Goal: Task Accomplishment & Management: Use online tool/utility

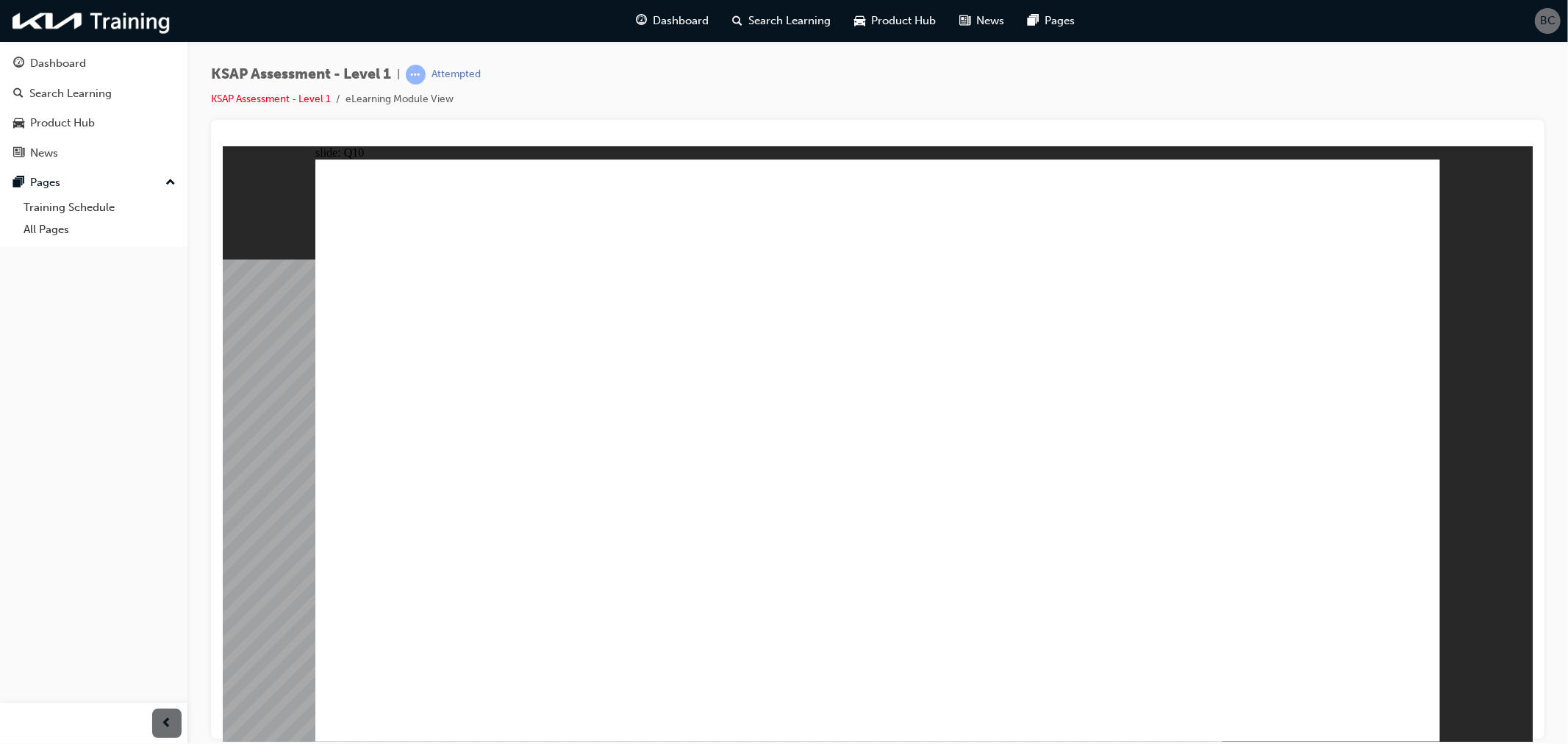
radio input "true"
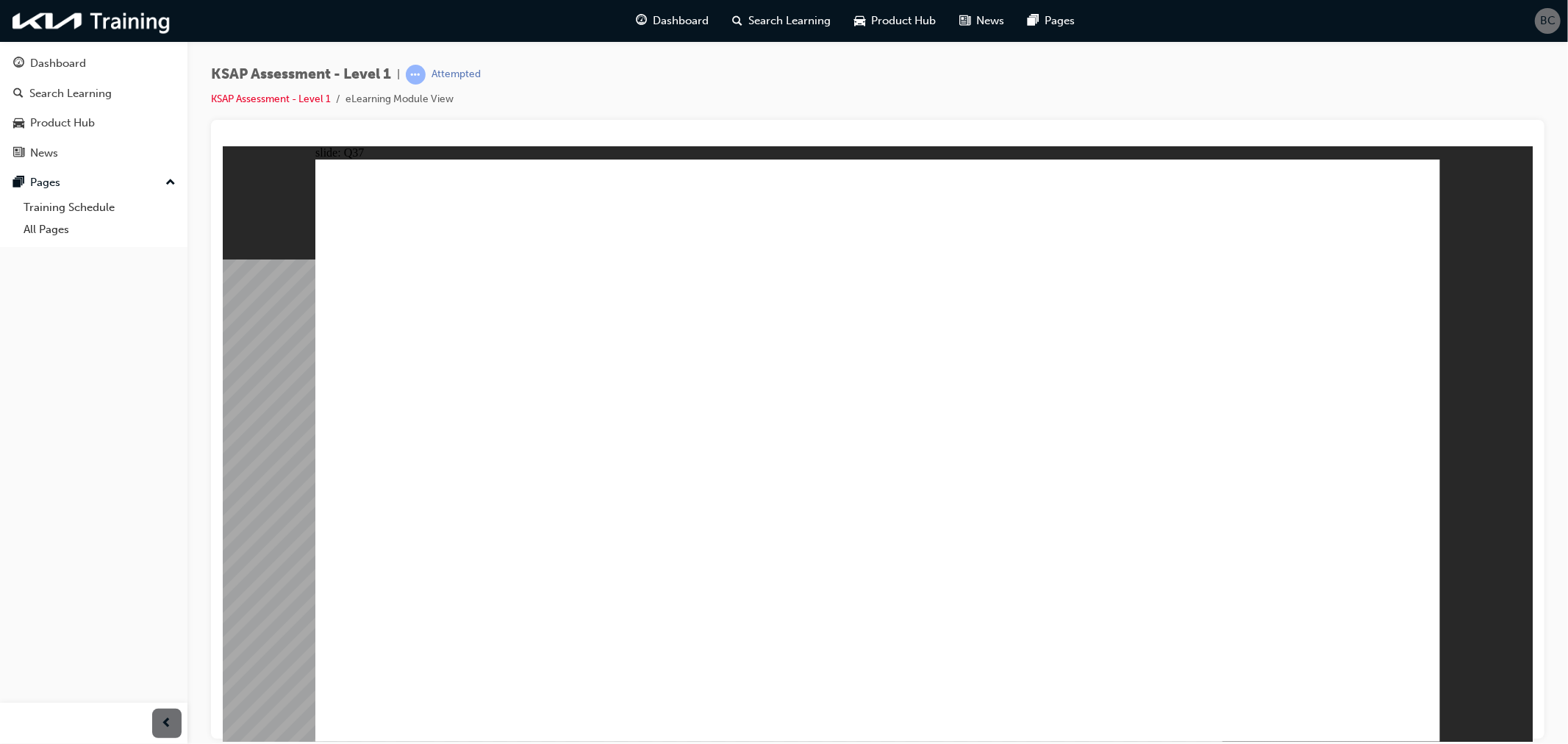
radio input "true"
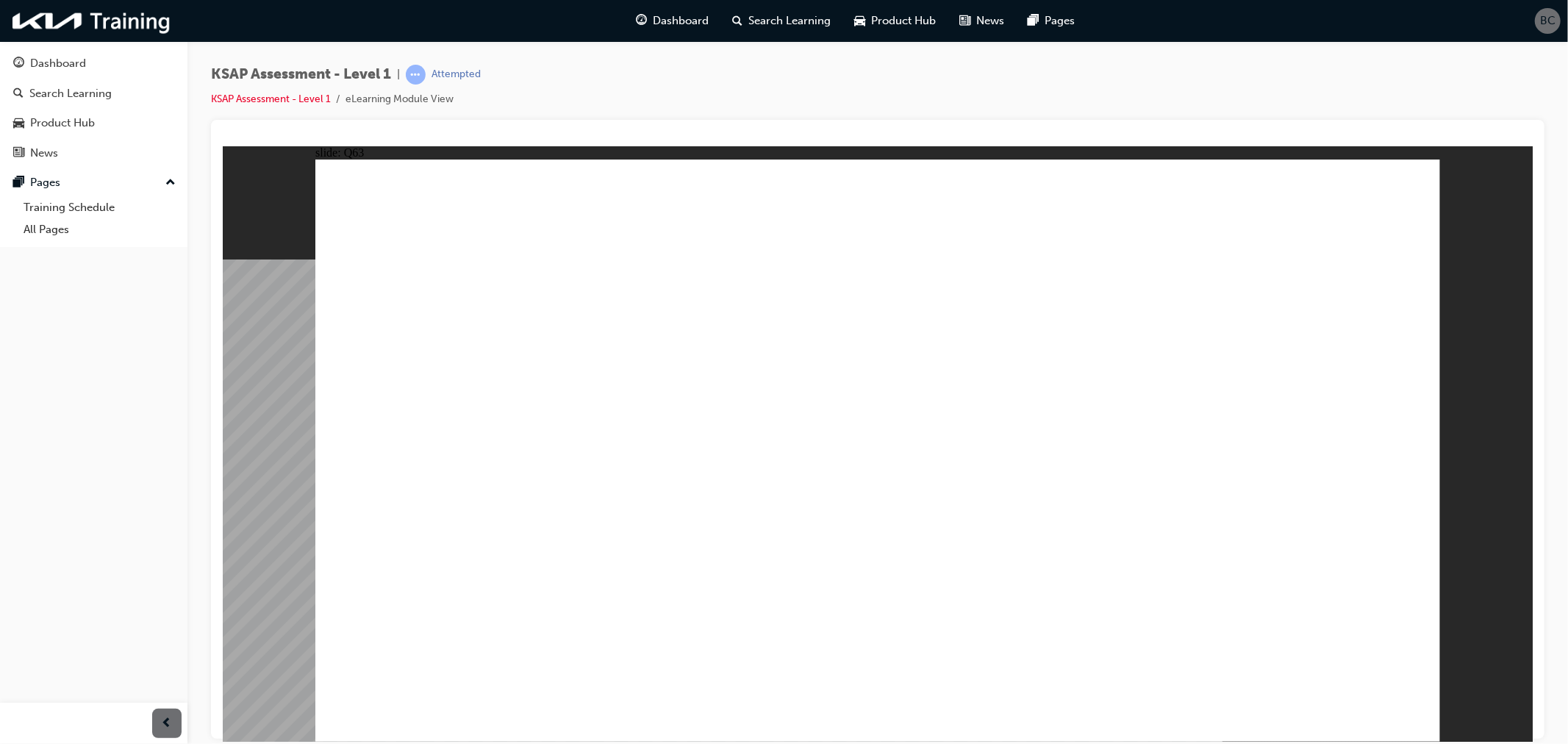
radio input "true"
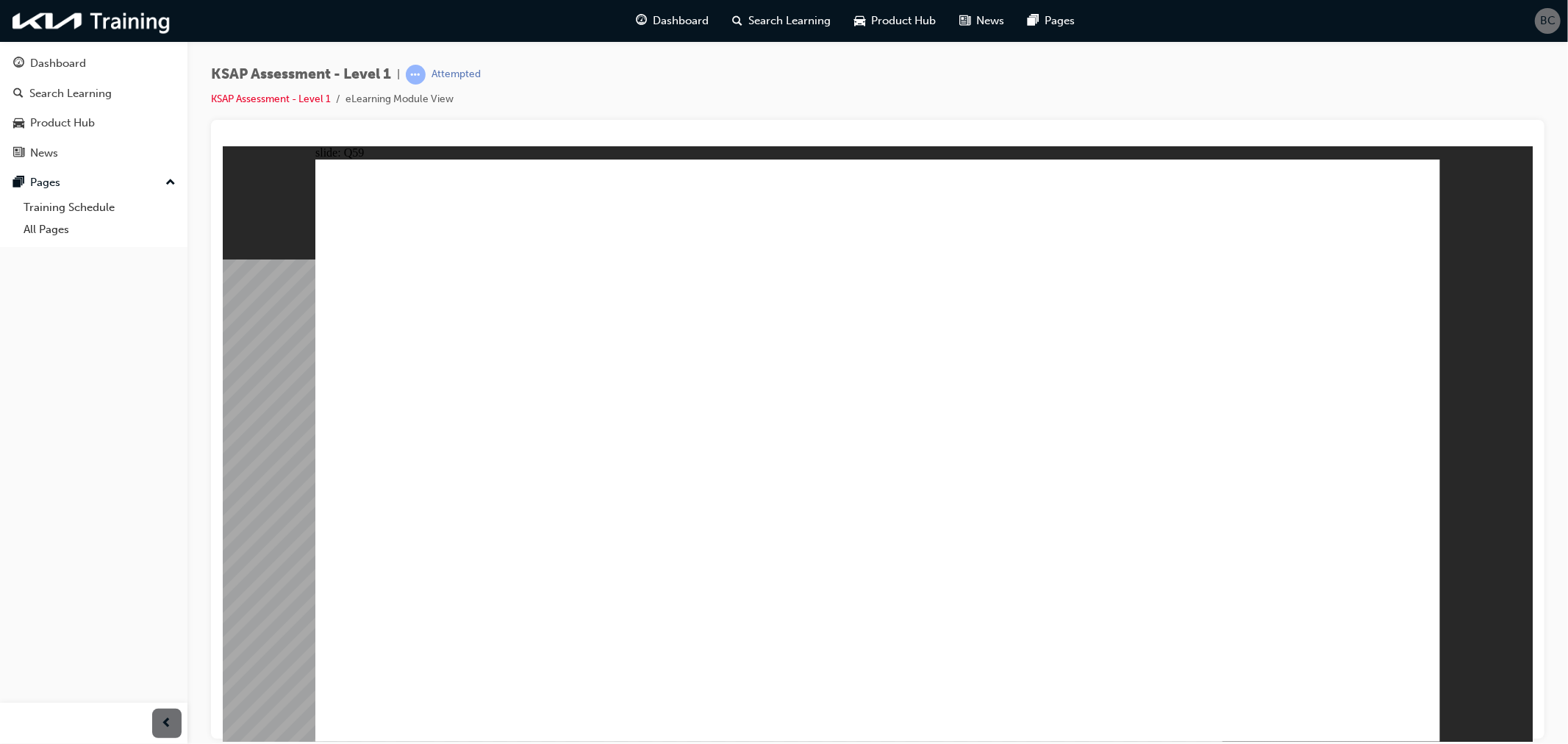
radio input "true"
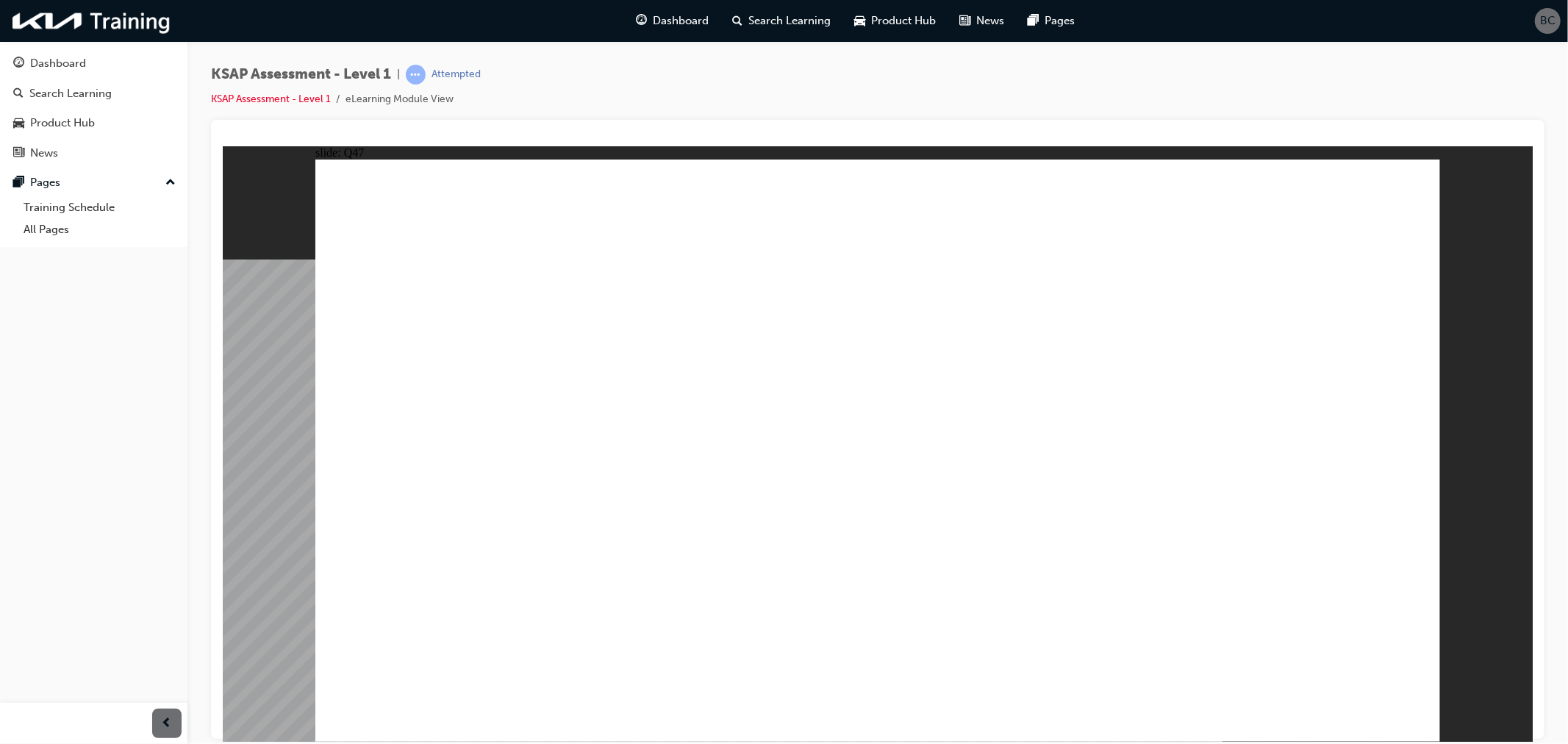
radio input "true"
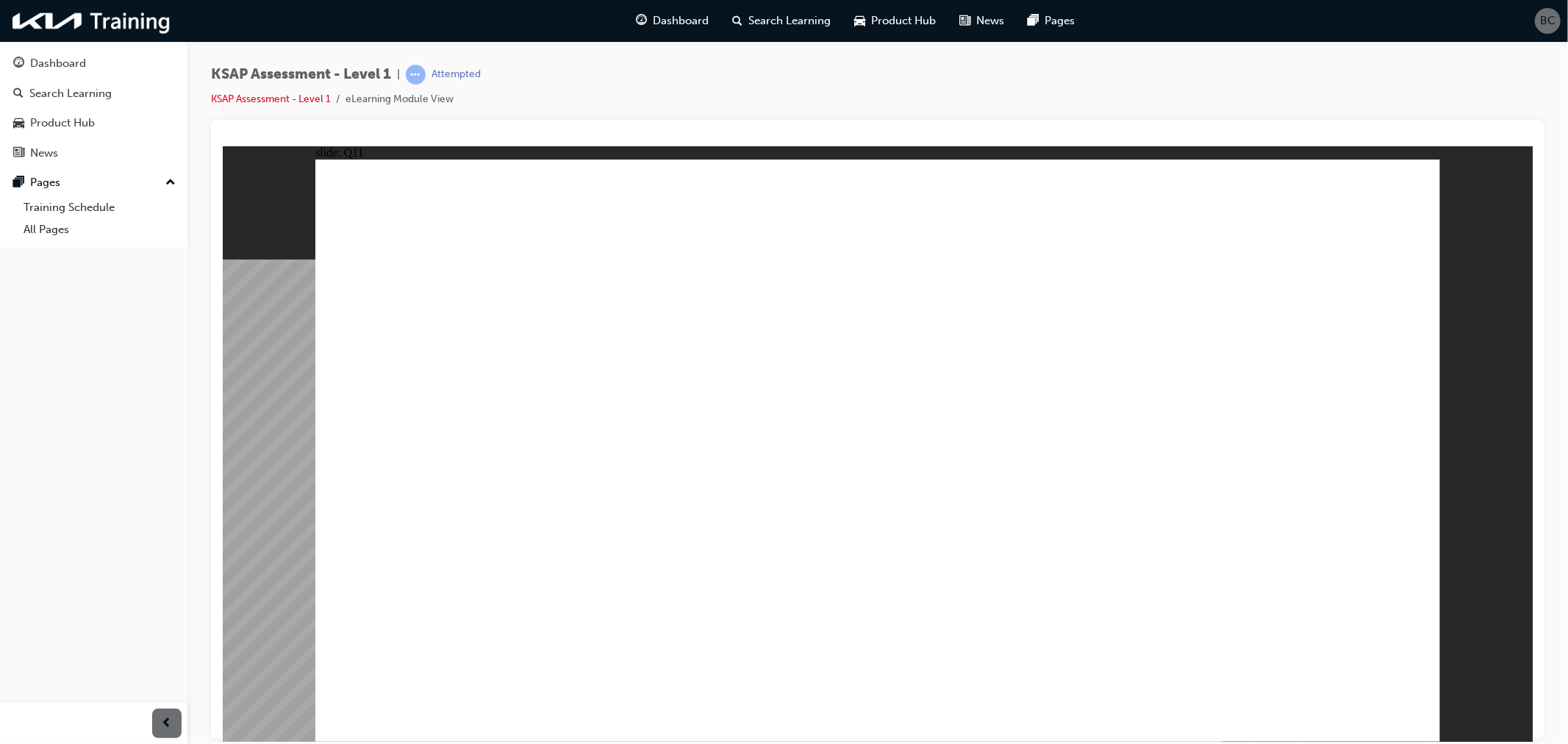
radio input "false"
radio input "true"
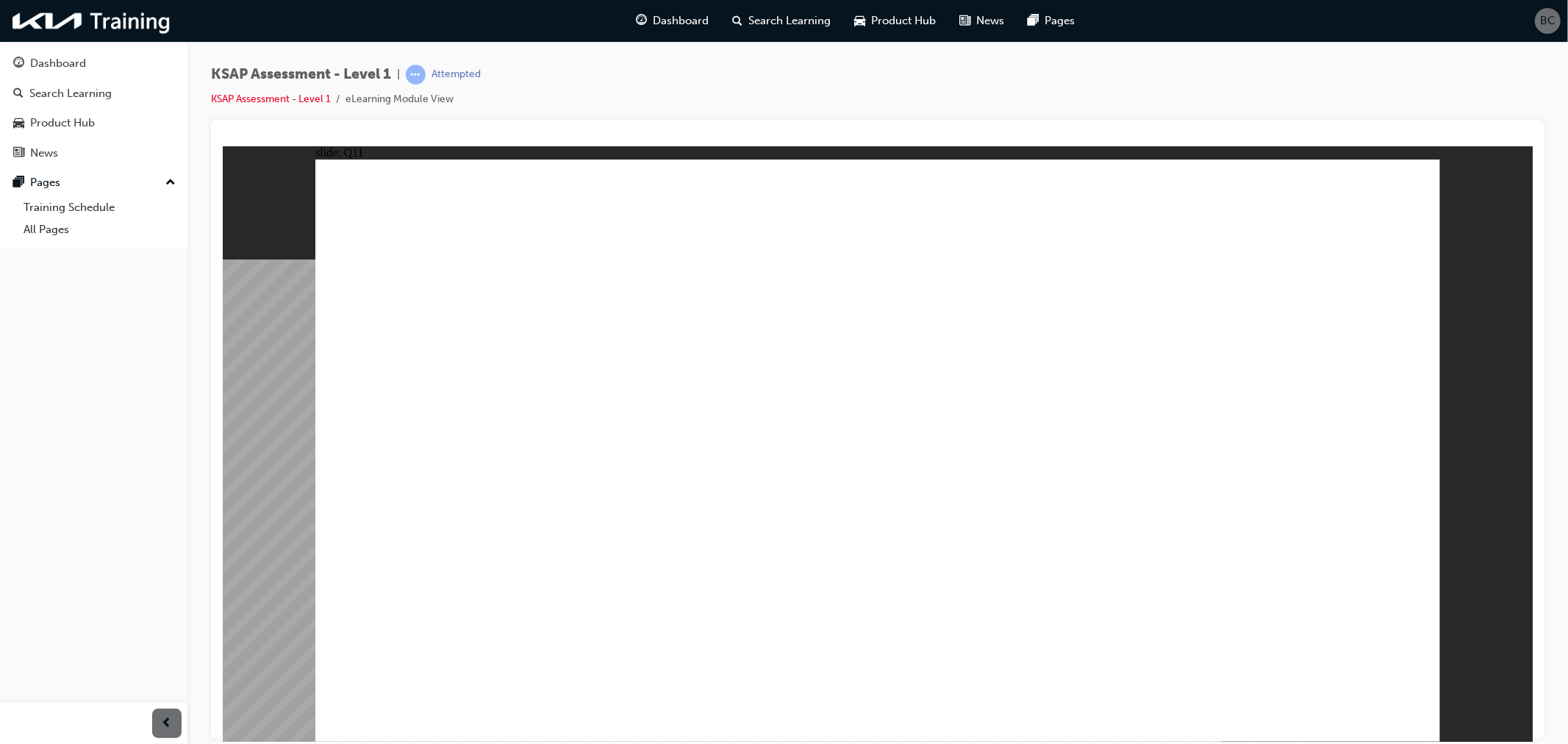
radio input "true"
